Goal: Information Seeking & Learning: Check status

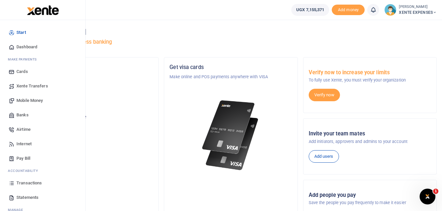
click at [22, 182] on span "Transactions" at bounding box center [28, 183] width 25 height 7
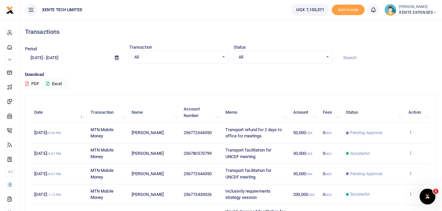
click at [368, 57] on input at bounding box center [387, 57] width 99 height 11
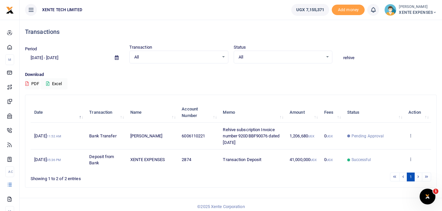
type input "rehive"
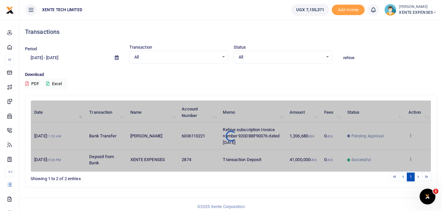
click at [116, 57] on icon at bounding box center [117, 58] width 4 height 4
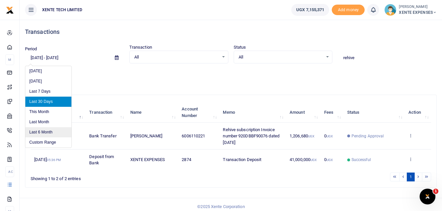
click at [50, 132] on li "Last 6 Month" at bounding box center [48, 132] width 46 height 10
type input "[DATE] - [DATE]"
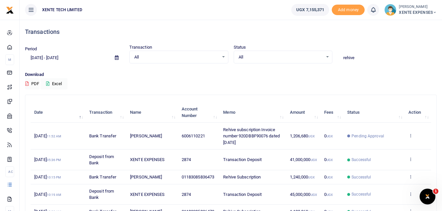
click at [361, 57] on input "rehive" at bounding box center [387, 57] width 99 height 11
click at [223, 58] on div "All Select an option..." at bounding box center [179, 57] width 98 height 7
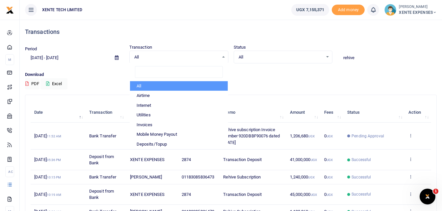
click at [293, 71] on div "Period [DATE] - [DATE] Transaction All Select an option... All Airtime Internet…" at bounding box center [230, 66] width 417 height 45
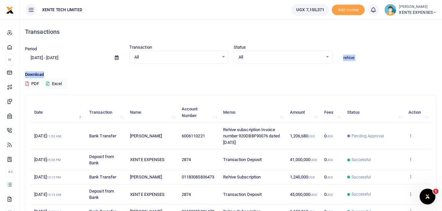
drag, startPoint x: 293, startPoint y: 71, endPoint x: 296, endPoint y: 68, distance: 4.7
click at [296, 68] on div "Period [DATE] - [DATE] Transaction All Select an option... All Airtime Internet…" at bounding box center [230, 57] width 417 height 27
click at [326, 56] on div "All Select an option..." at bounding box center [283, 57] width 98 height 7
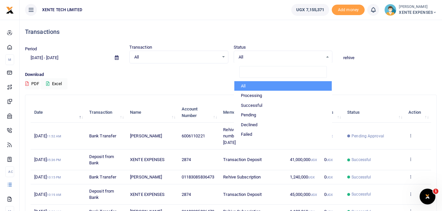
click at [372, 70] on div "Period [DATE] - [DATE] Transaction All Select an option... All Airtime Internet…" at bounding box center [230, 57] width 417 height 27
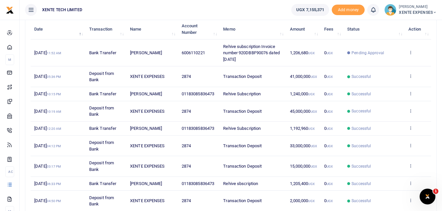
scroll to position [66, 0]
